Goal: Task Accomplishment & Management: Complete application form

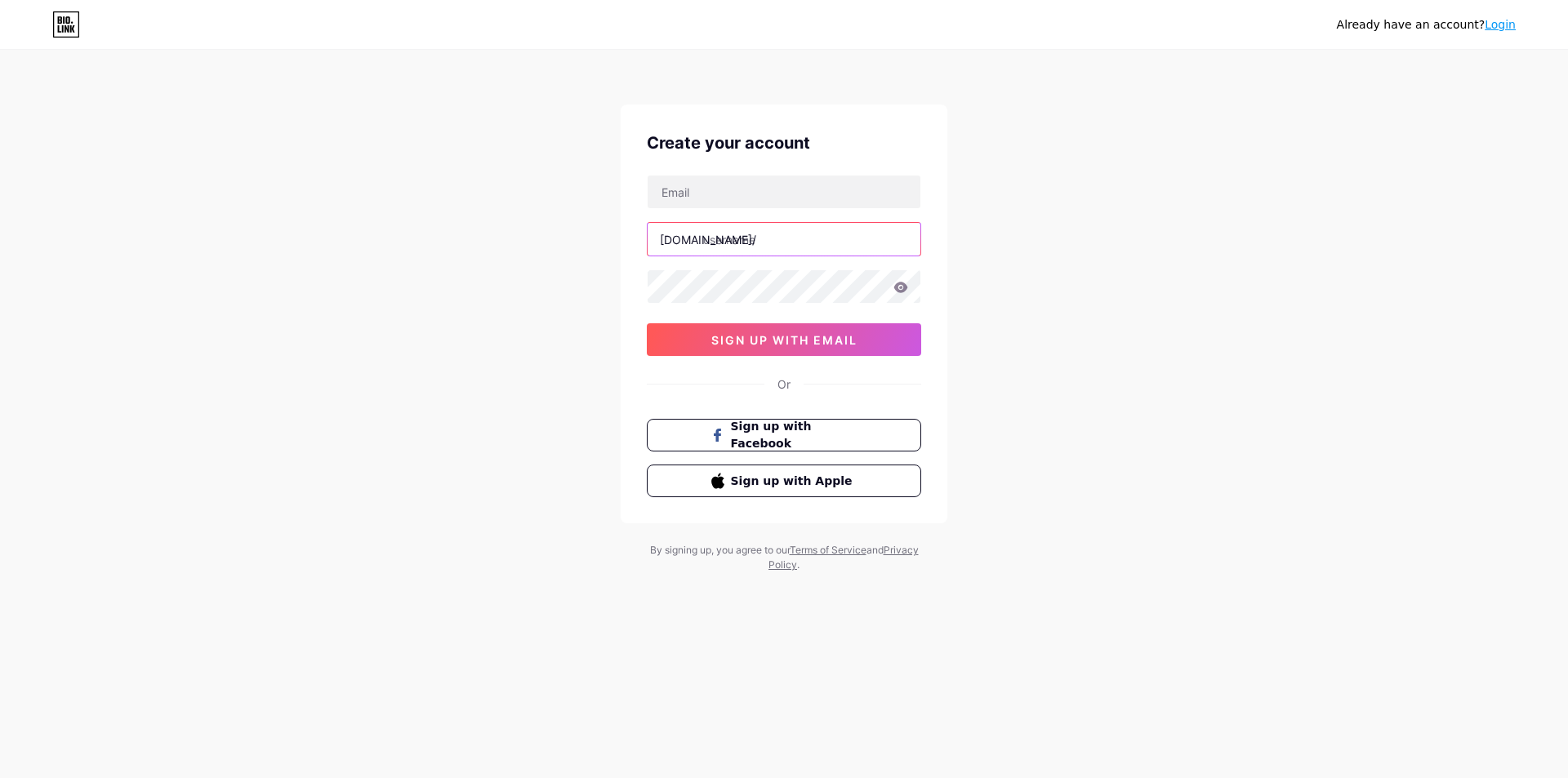
click at [804, 233] on input "text" at bounding box center [784, 240] width 273 height 33
click at [794, 199] on input "text" at bounding box center [784, 192] width 273 height 33
type input "[EMAIL_ADDRESS][DOMAIN_NAME]"
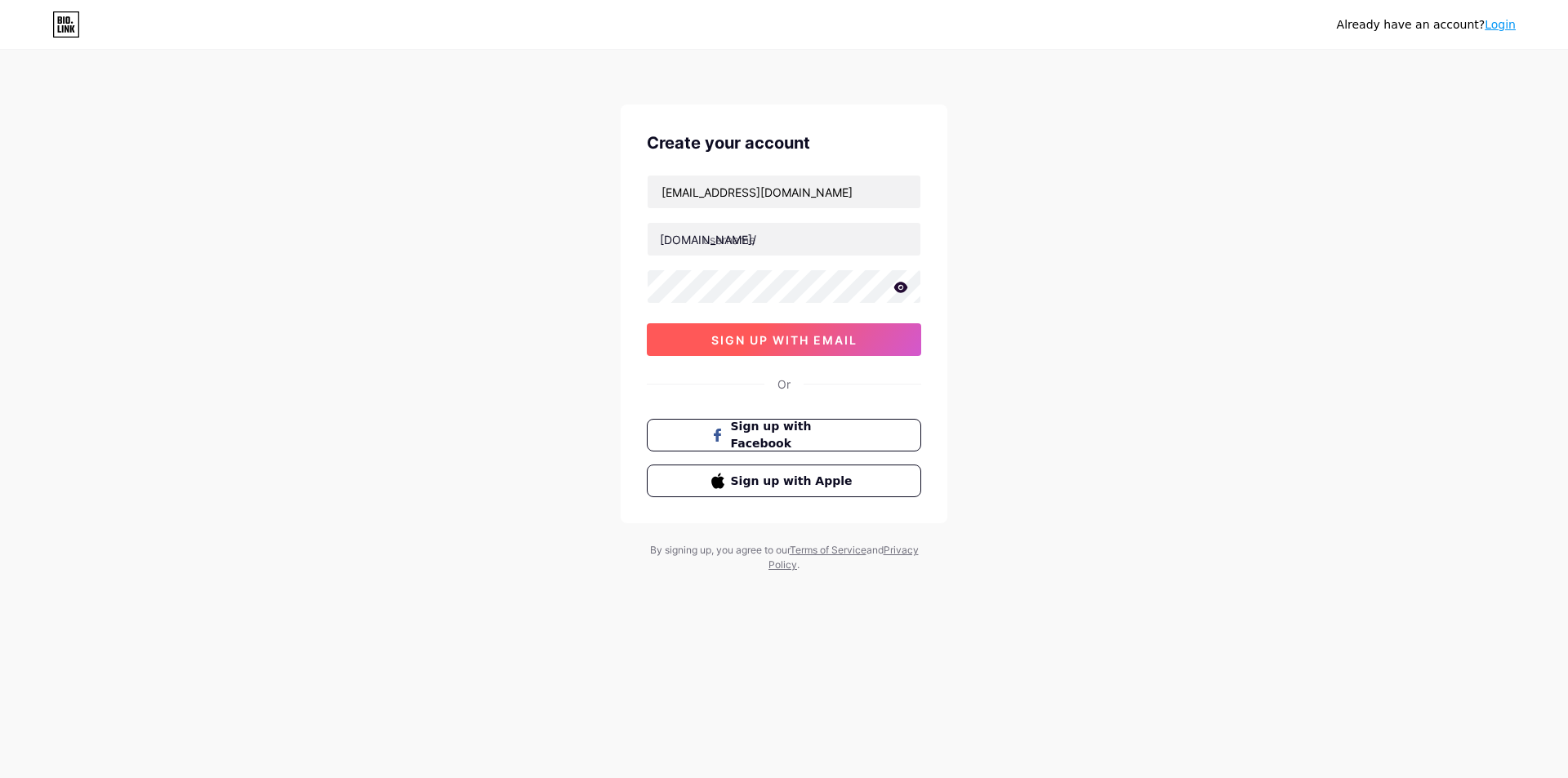
click at [774, 328] on button "sign up with email" at bounding box center [784, 340] width 274 height 33
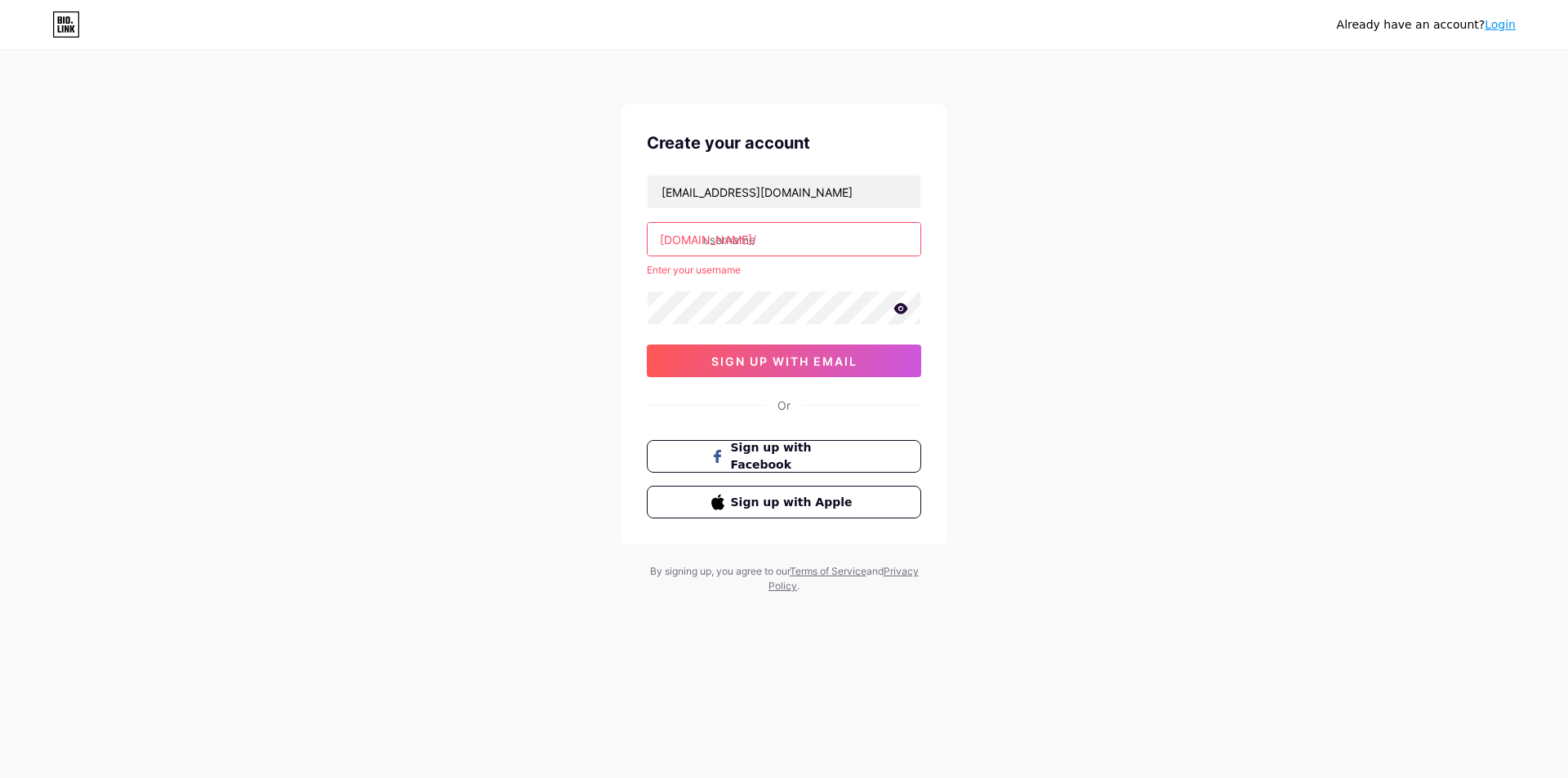
click at [795, 247] on input "text" at bounding box center [784, 240] width 273 height 33
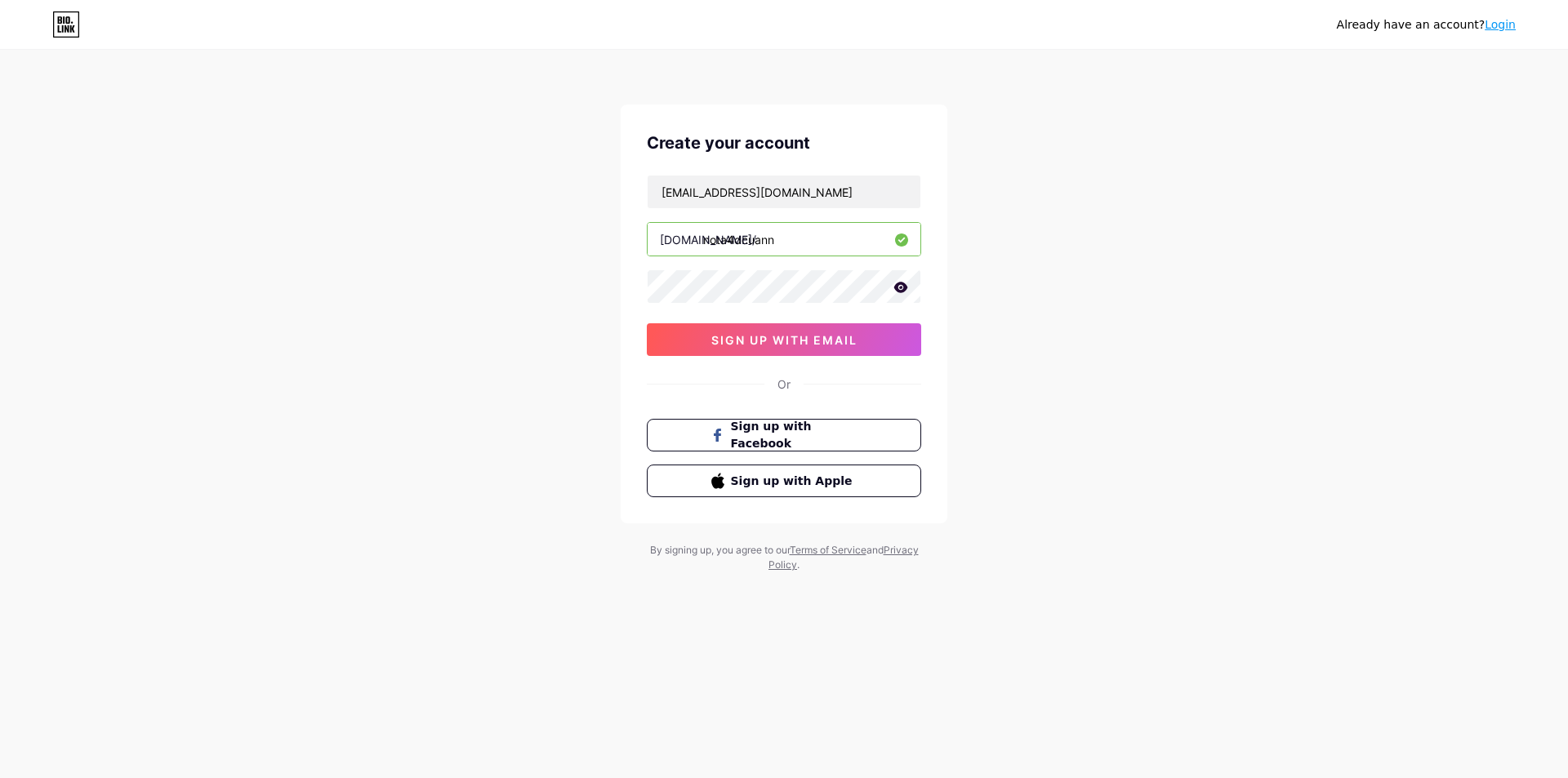
type input "nota4dcuann"
click at [1163, 330] on div "Already have an account? Login Create your account [EMAIL_ADDRESS][DOMAIN_NAME]…" at bounding box center [784, 312] width 1568 height 624
click at [886, 345] on button "sign up with email" at bounding box center [784, 340] width 274 height 33
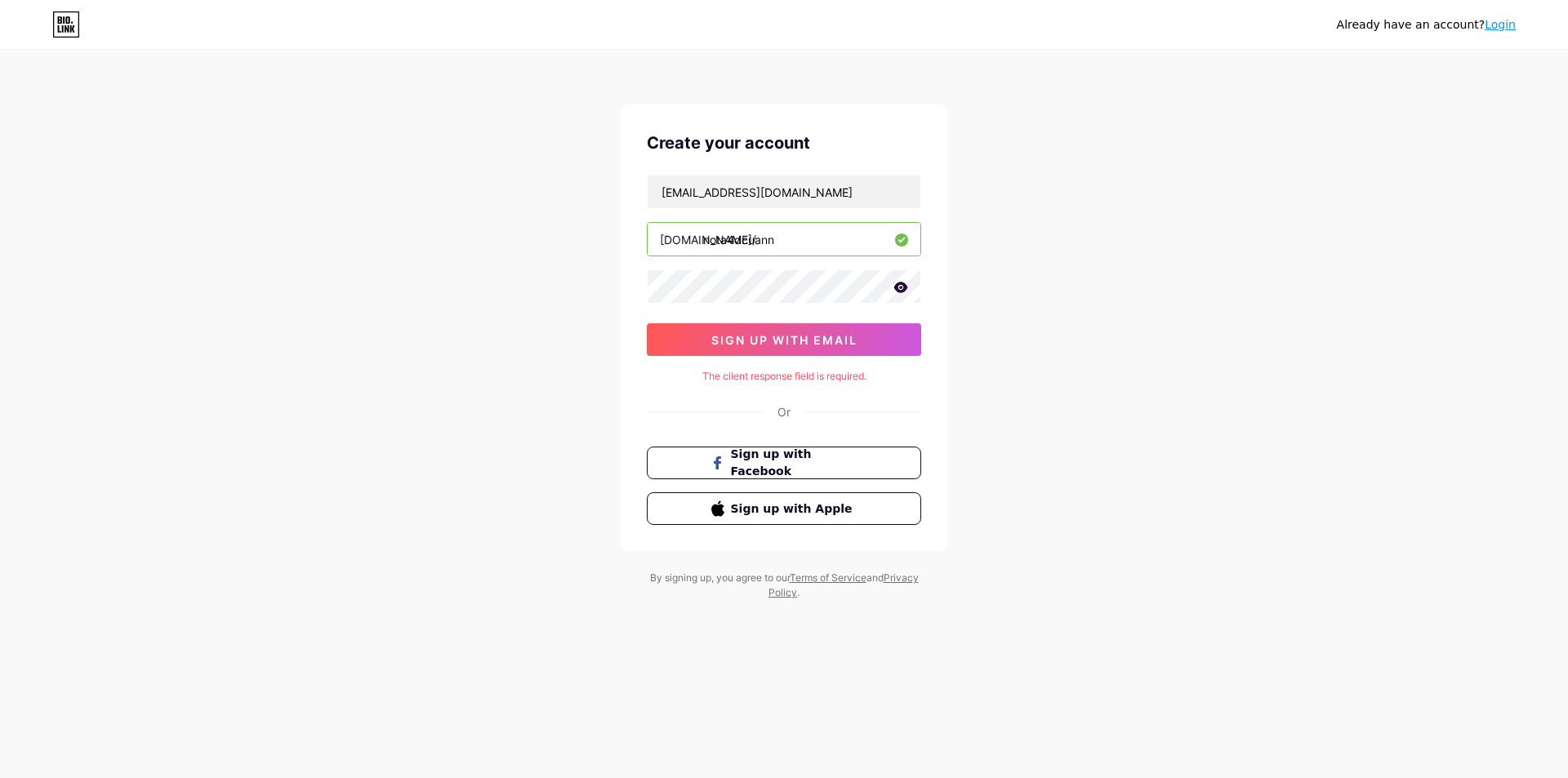
click at [844, 358] on div "Create your account [EMAIL_ADDRESS][DOMAIN_NAME] [DOMAIN_NAME]/ nota4dcuann sig…" at bounding box center [784, 328] width 327 height 447
click at [854, 342] on span "sign up with email" at bounding box center [784, 340] width 146 height 14
click at [1193, 351] on div "Already have an account? Login Create your account [EMAIL_ADDRESS][DOMAIN_NAME]…" at bounding box center [784, 326] width 1568 height 653
click at [824, 342] on span "sign up with email" at bounding box center [784, 340] width 146 height 14
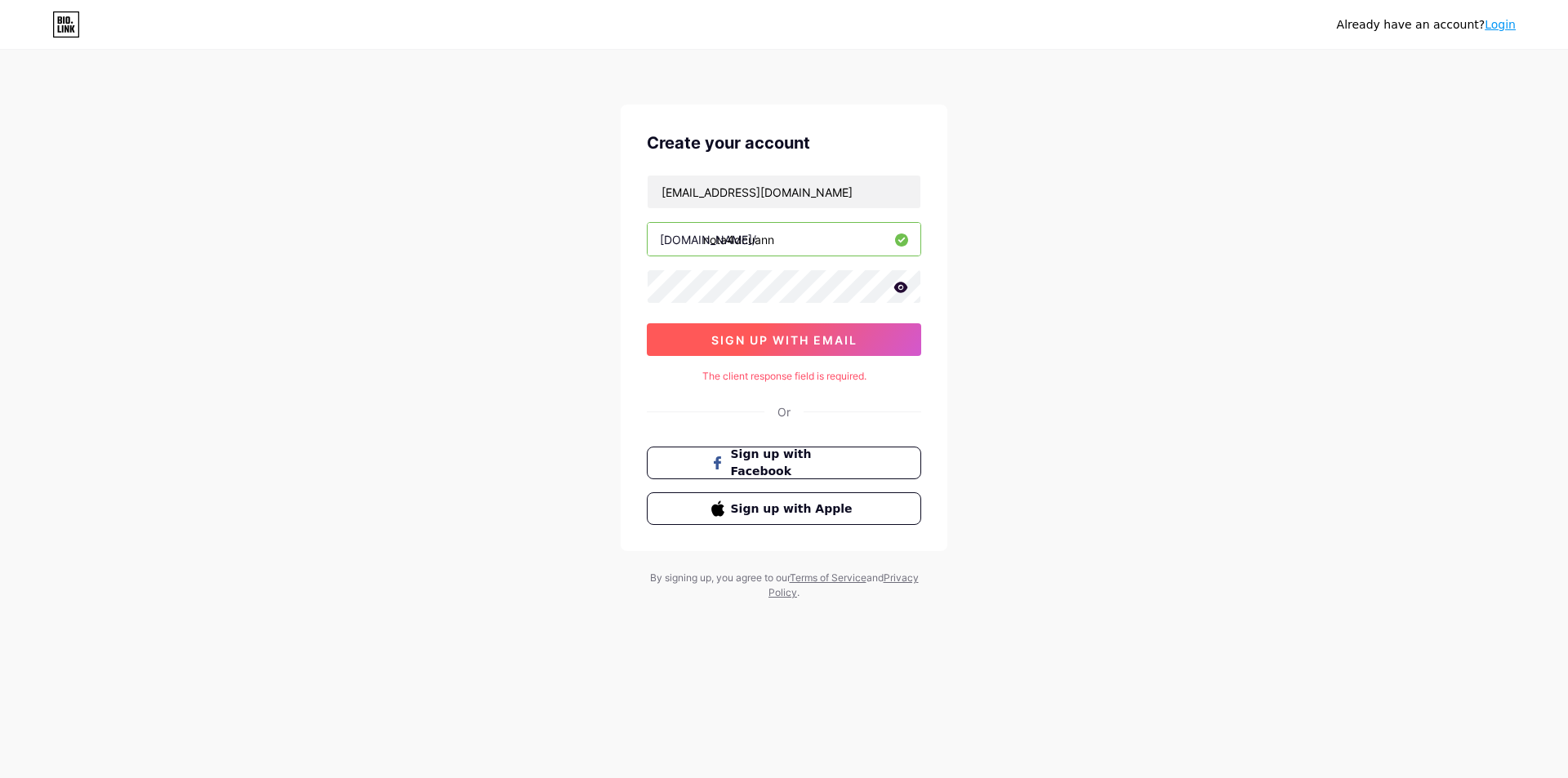
click at [824, 342] on span "sign up with email" at bounding box center [784, 340] width 146 height 14
click at [1038, 331] on div "Already have an account? Login Create your account [EMAIL_ADDRESS][DOMAIN_NAME]…" at bounding box center [784, 326] width 1568 height 653
click at [845, 331] on button "sign up with email" at bounding box center [784, 340] width 274 height 33
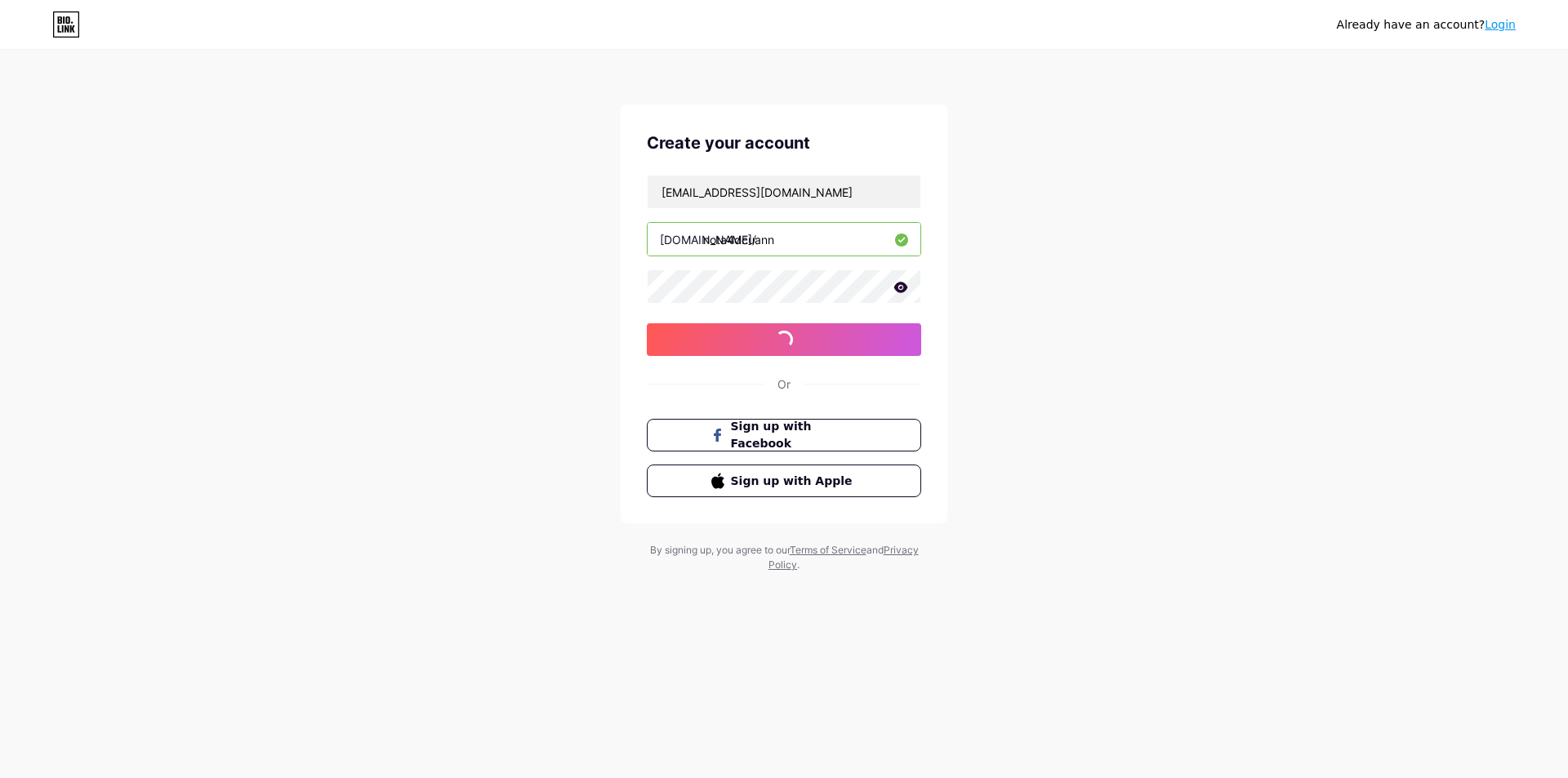
click at [1036, 322] on div "Already have an account? Login Create your account [EMAIL_ADDRESS][DOMAIN_NAME]…" at bounding box center [784, 312] width 1568 height 624
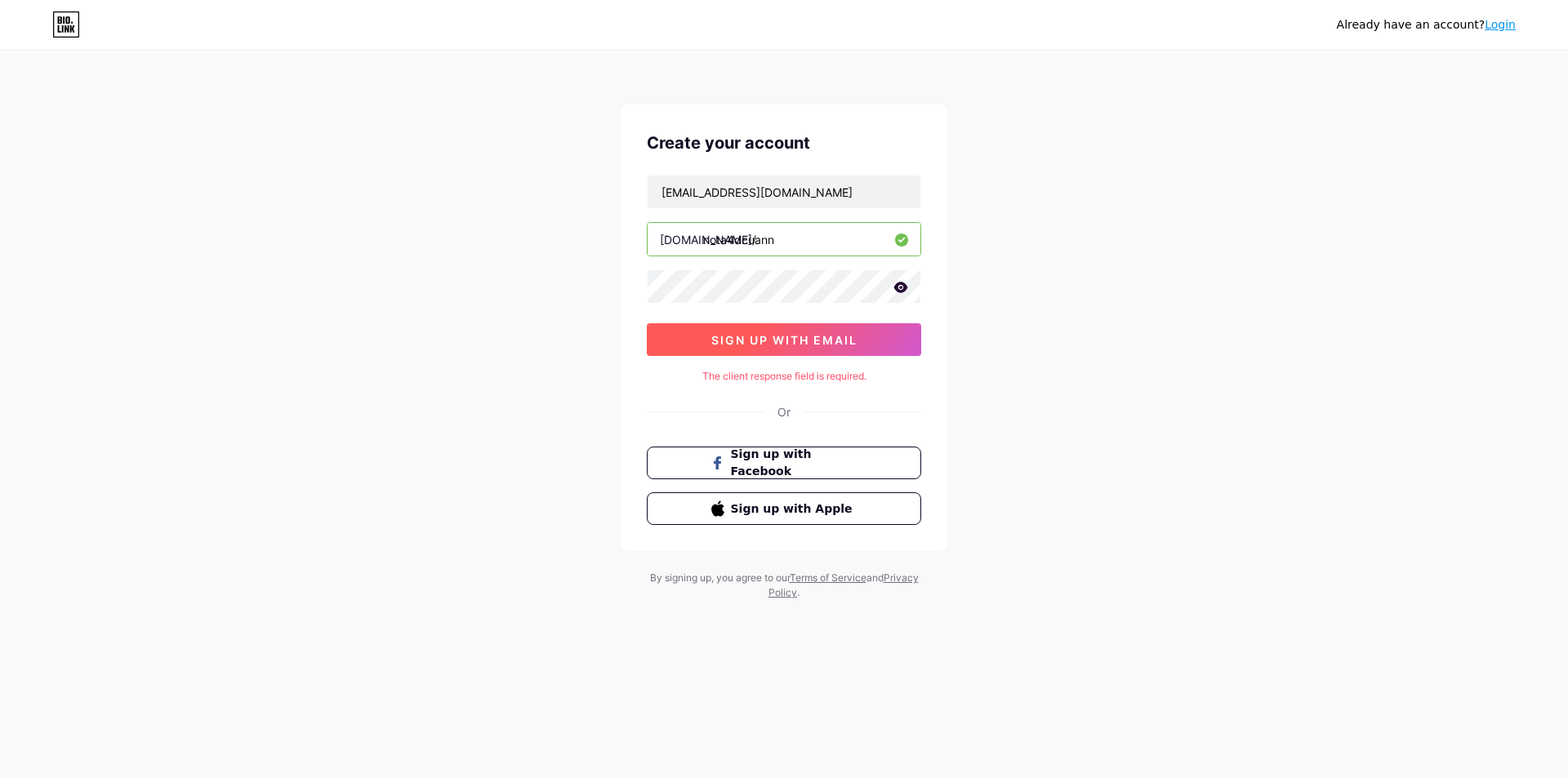
click at [825, 339] on span "sign up with email" at bounding box center [784, 340] width 146 height 14
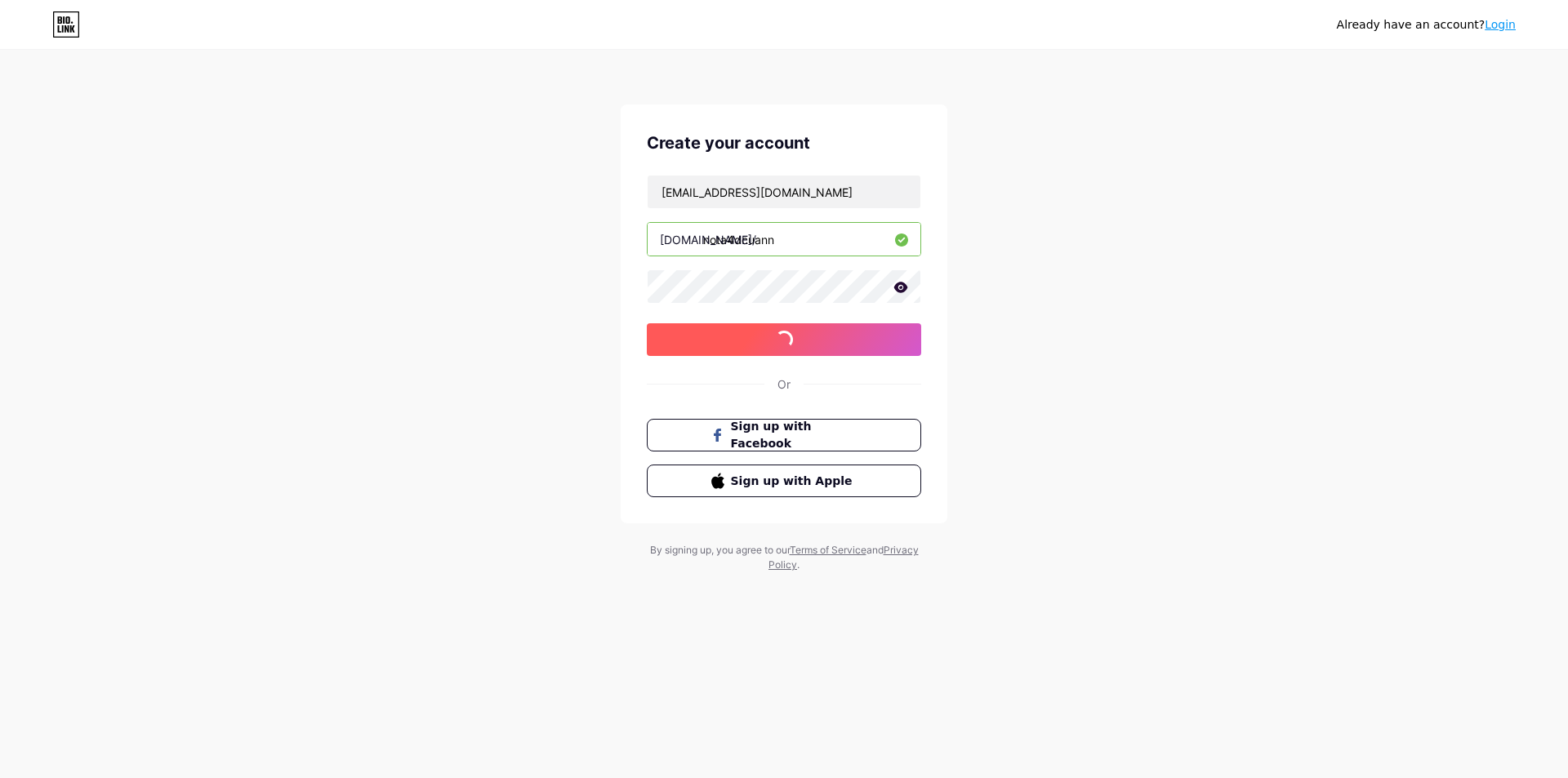
click at [825, 339] on span "sign up with email" at bounding box center [784, 340] width 146 height 14
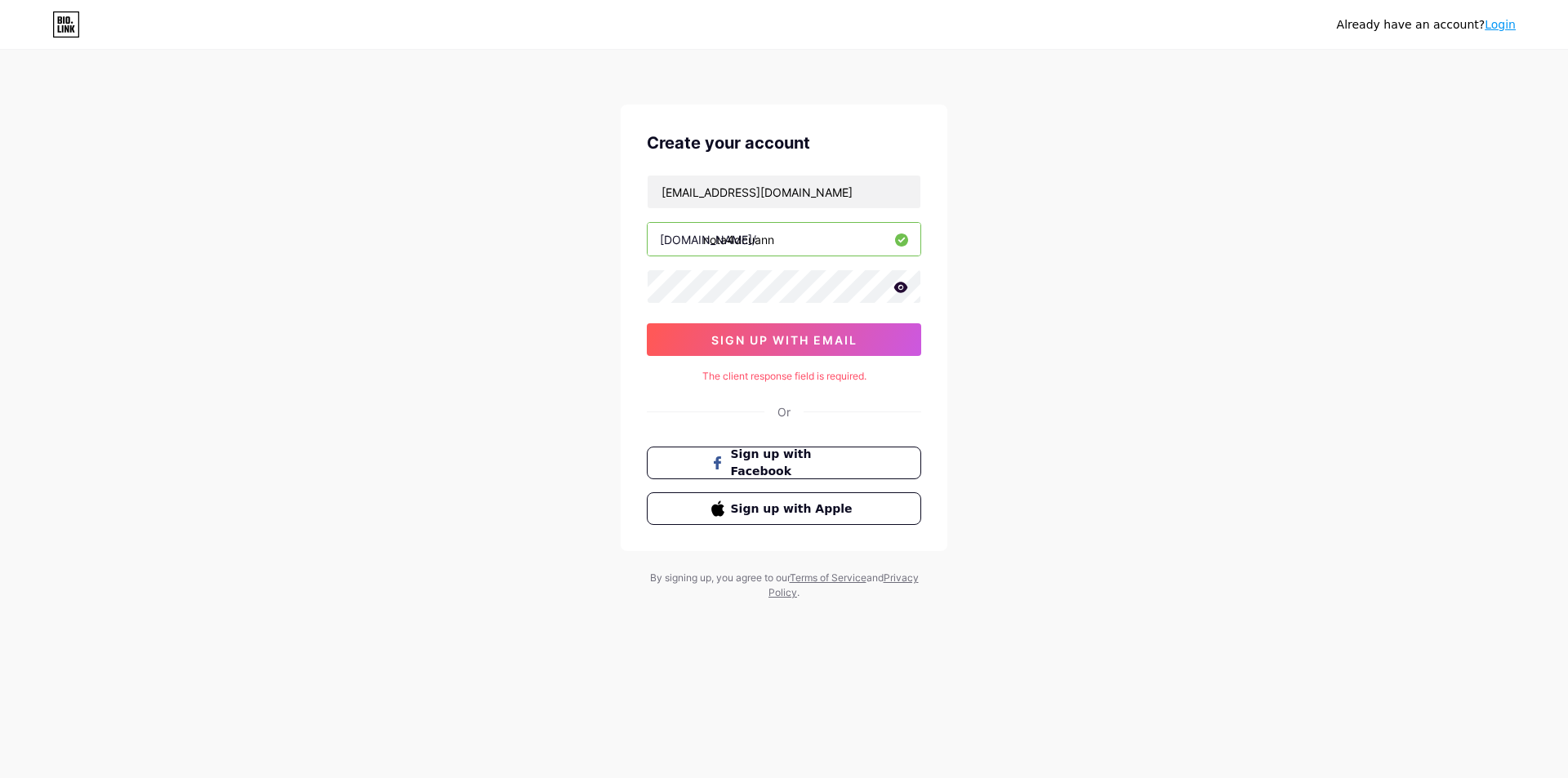
click at [1000, 279] on div "Already have an account? Login Create your account [EMAIL_ADDRESS][DOMAIN_NAME]…" at bounding box center [784, 326] width 1568 height 653
click at [837, 336] on span "sign up with email" at bounding box center [784, 340] width 146 height 14
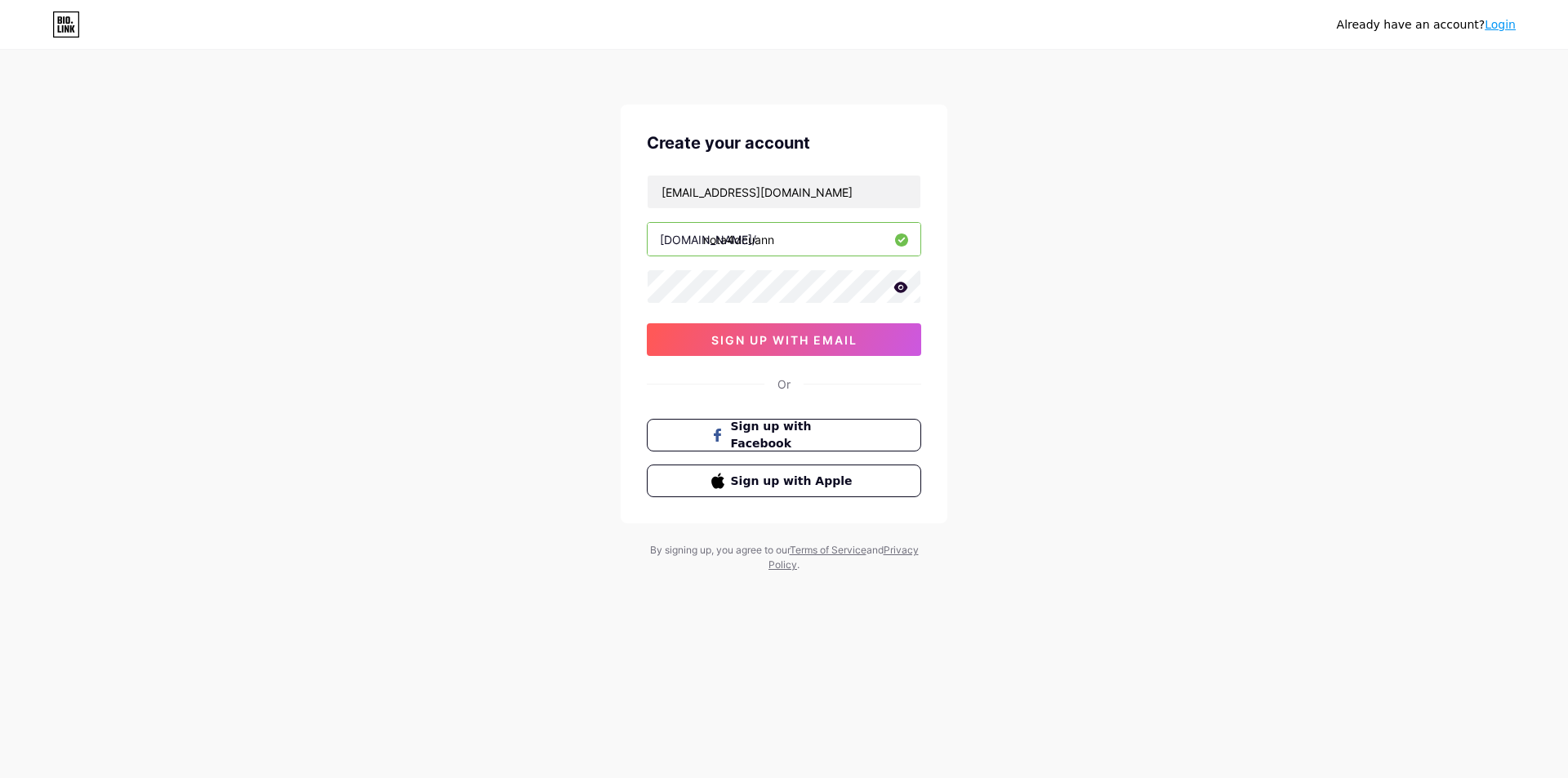
click at [1008, 283] on div "Already have an account? Login Create your account [EMAIL_ADDRESS][DOMAIN_NAME]…" at bounding box center [784, 312] width 1568 height 624
